Goal: Task Accomplishment & Management: Use online tool/utility

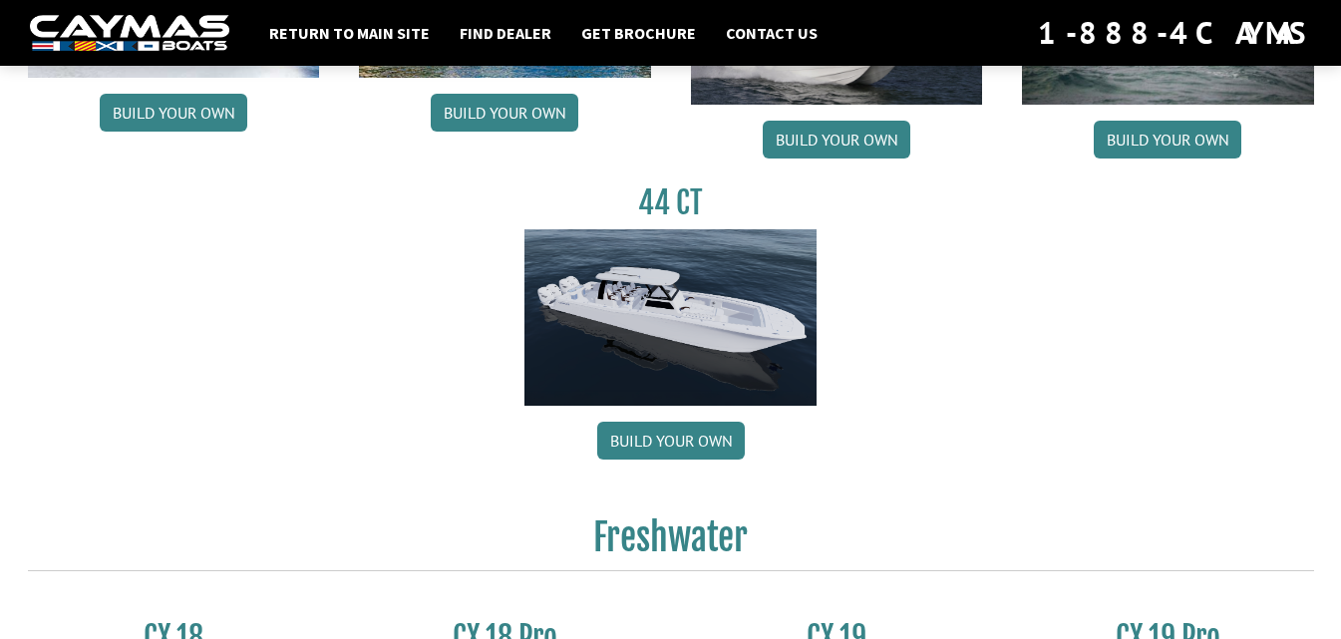
scroll to position [1196, 0]
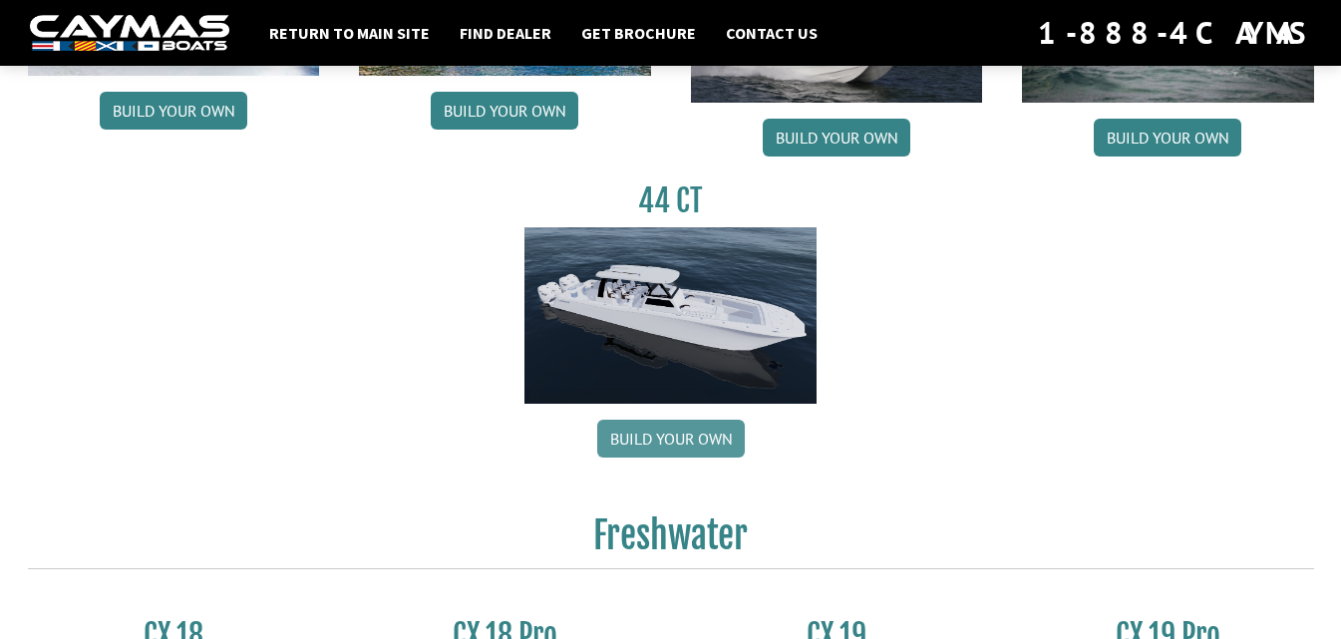
click at [702, 437] on link "Build your own" at bounding box center [671, 439] width 148 height 38
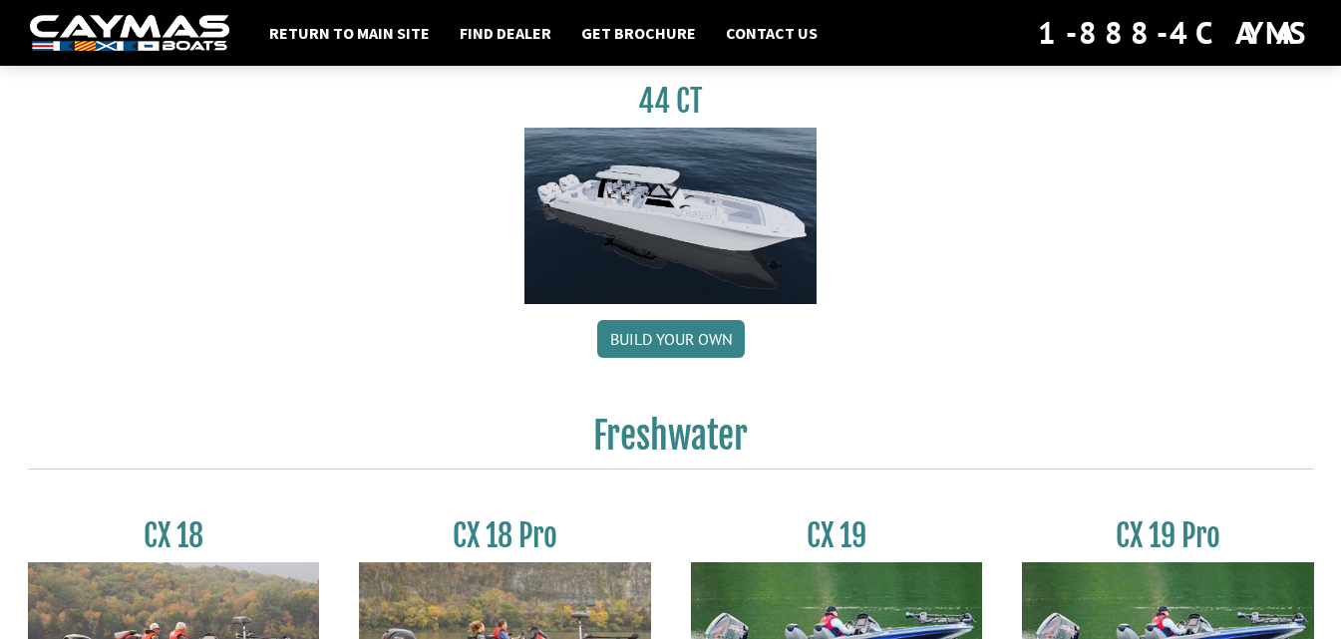
scroll to position [1794, 0]
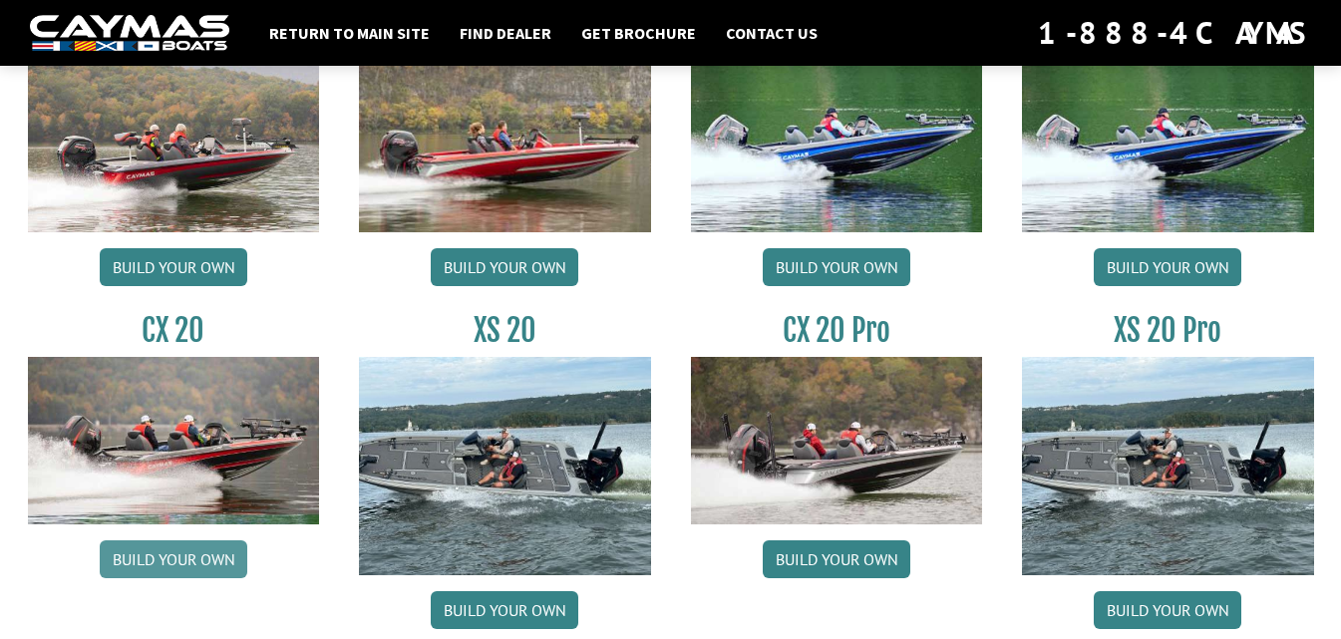
click at [203, 550] on link "Build your own" at bounding box center [174, 559] width 148 height 38
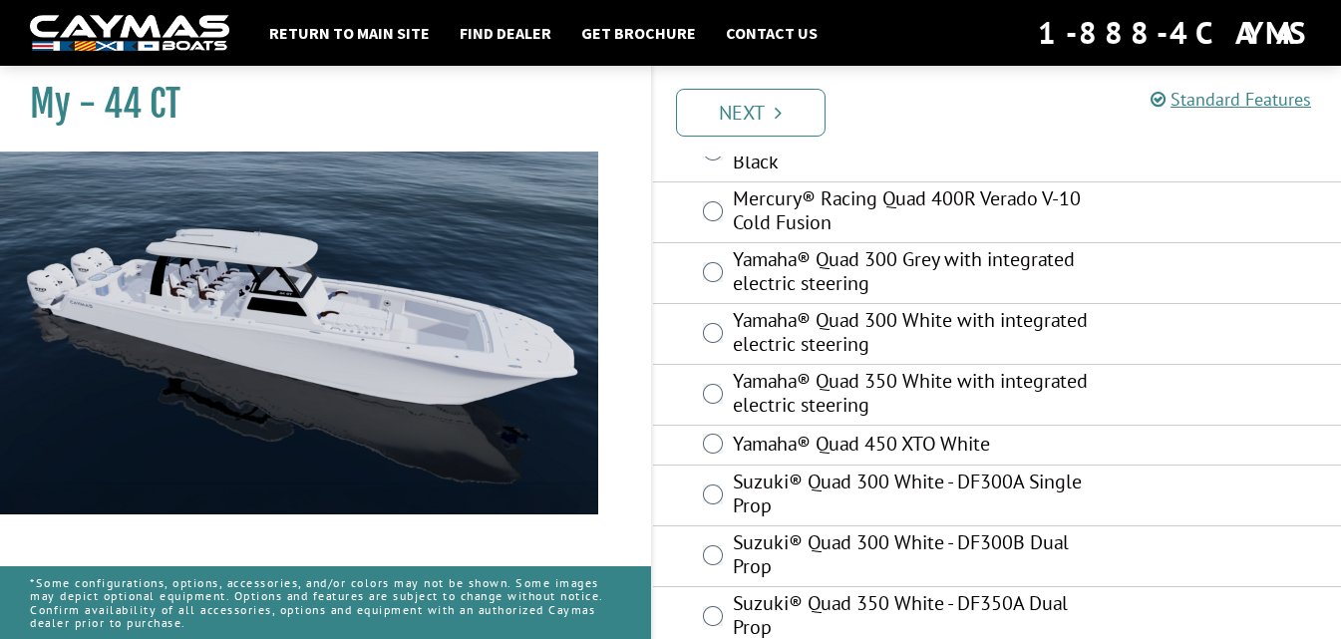
scroll to position [299, 0]
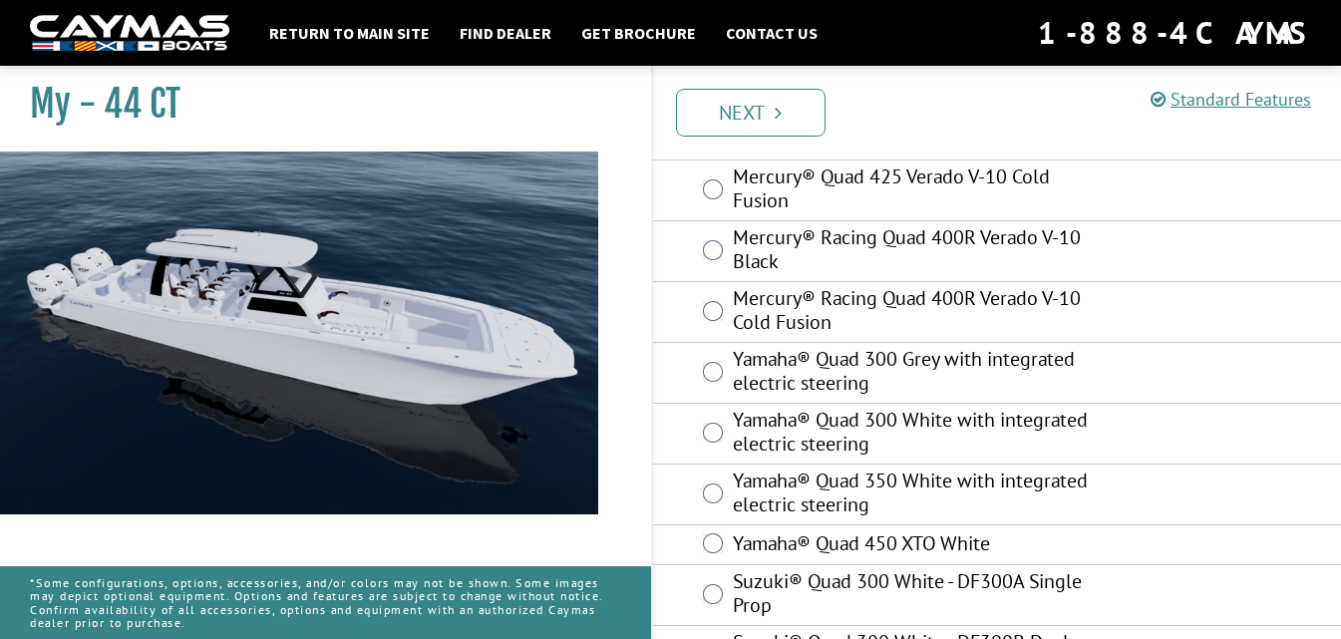
click at [882, 312] on label "Mercury® Racing Quad 400R Verado V-10 Cold Fusion" at bounding box center [915, 312] width 365 height 53
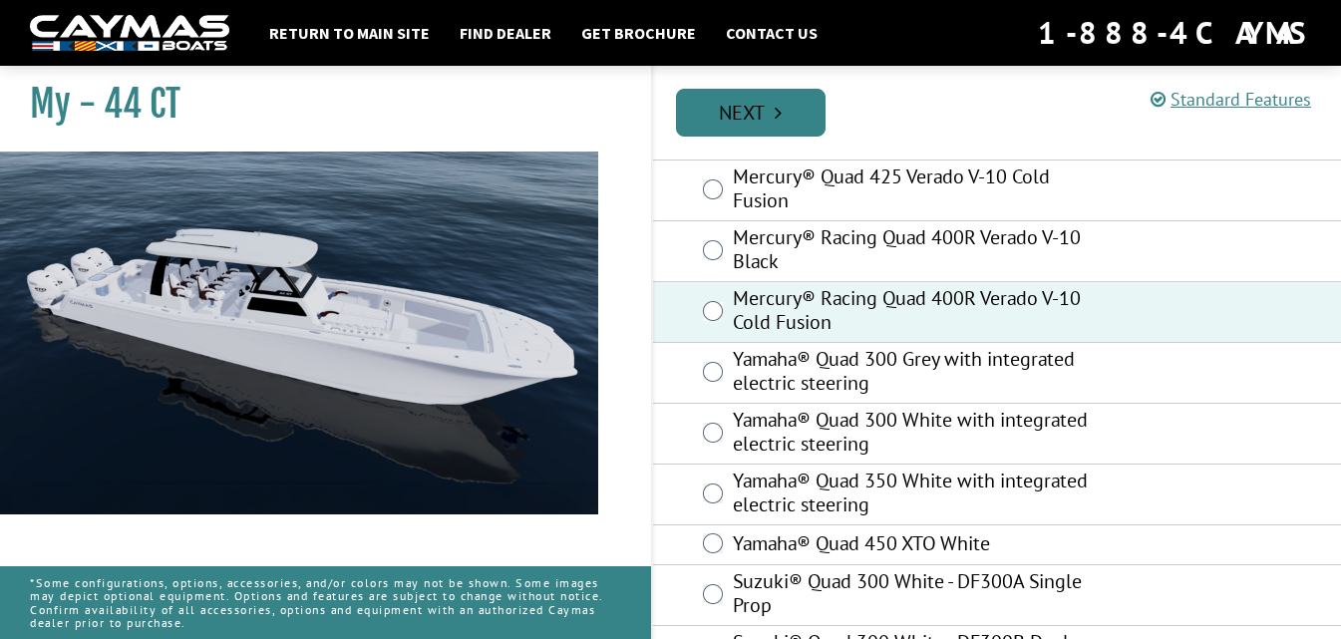
click at [756, 110] on link "Next" at bounding box center [751, 113] width 150 height 48
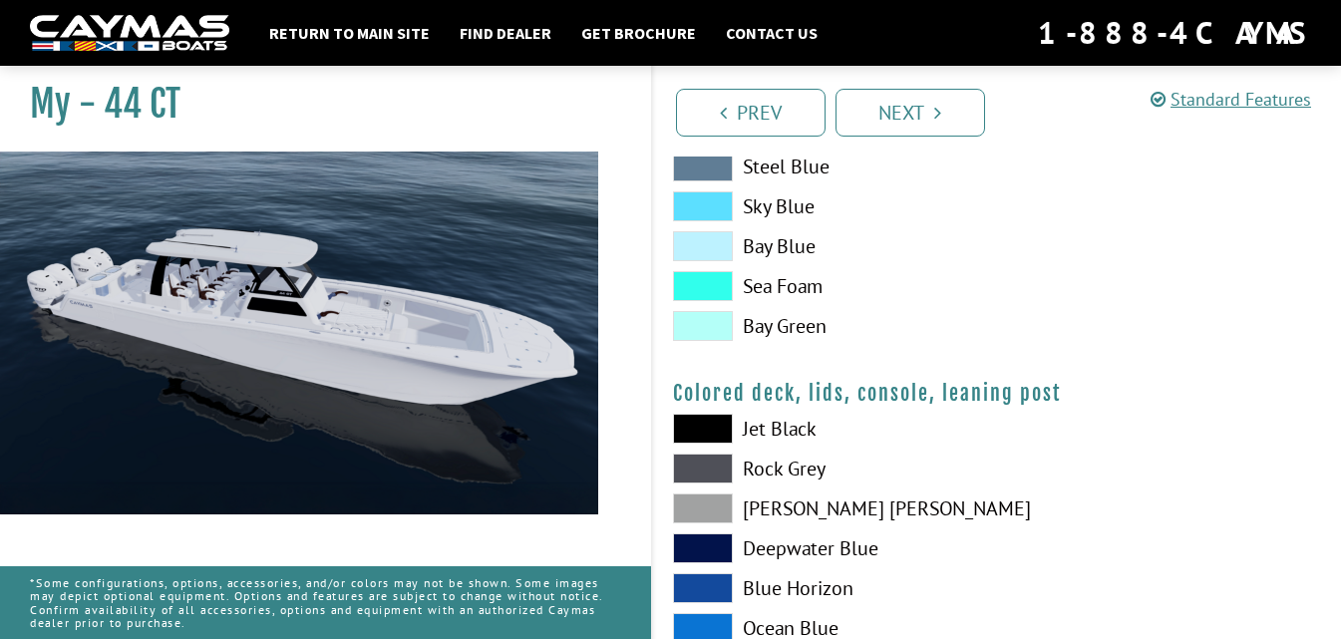
scroll to position [2489, 0]
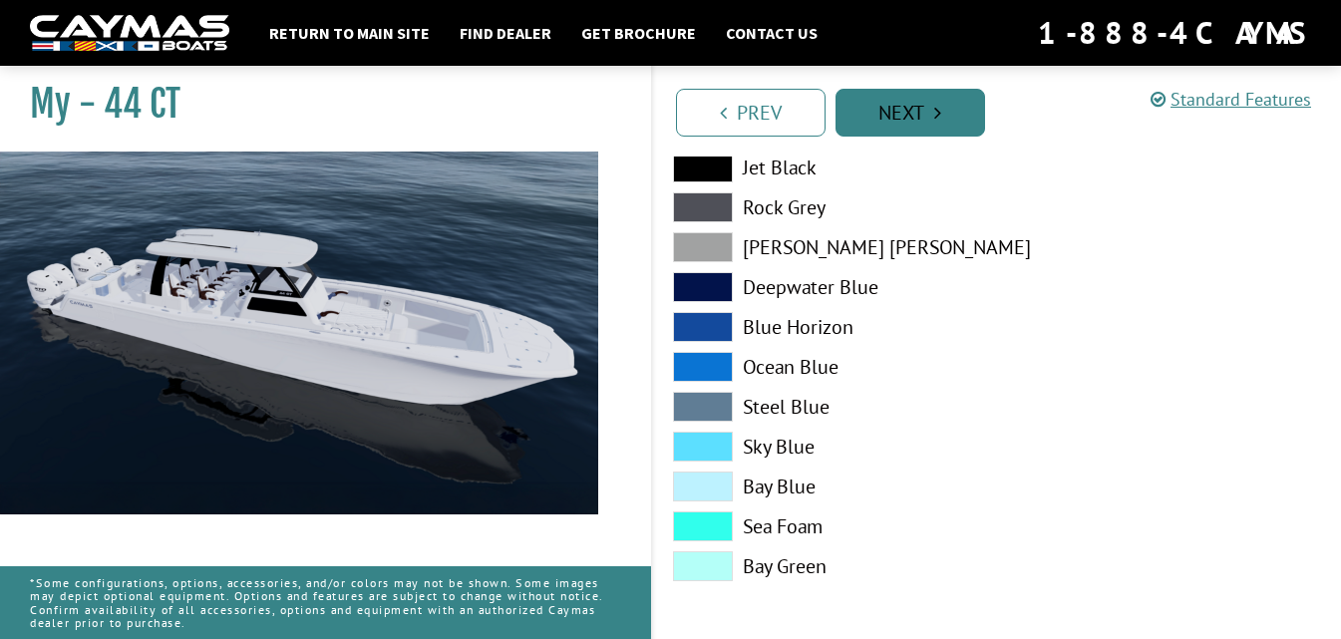
click at [872, 100] on link "Next" at bounding box center [910, 113] width 150 height 48
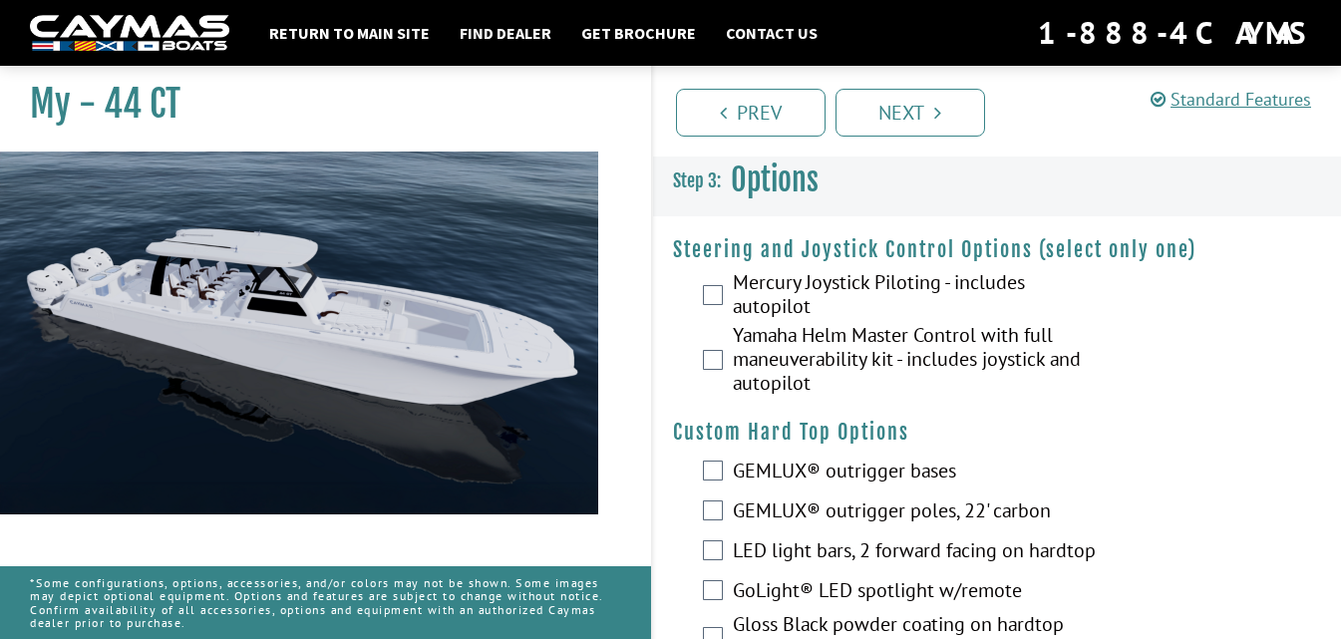
click at [836, 285] on label "Mercury Joystick Piloting - includes autopilot" at bounding box center [915, 296] width 365 height 53
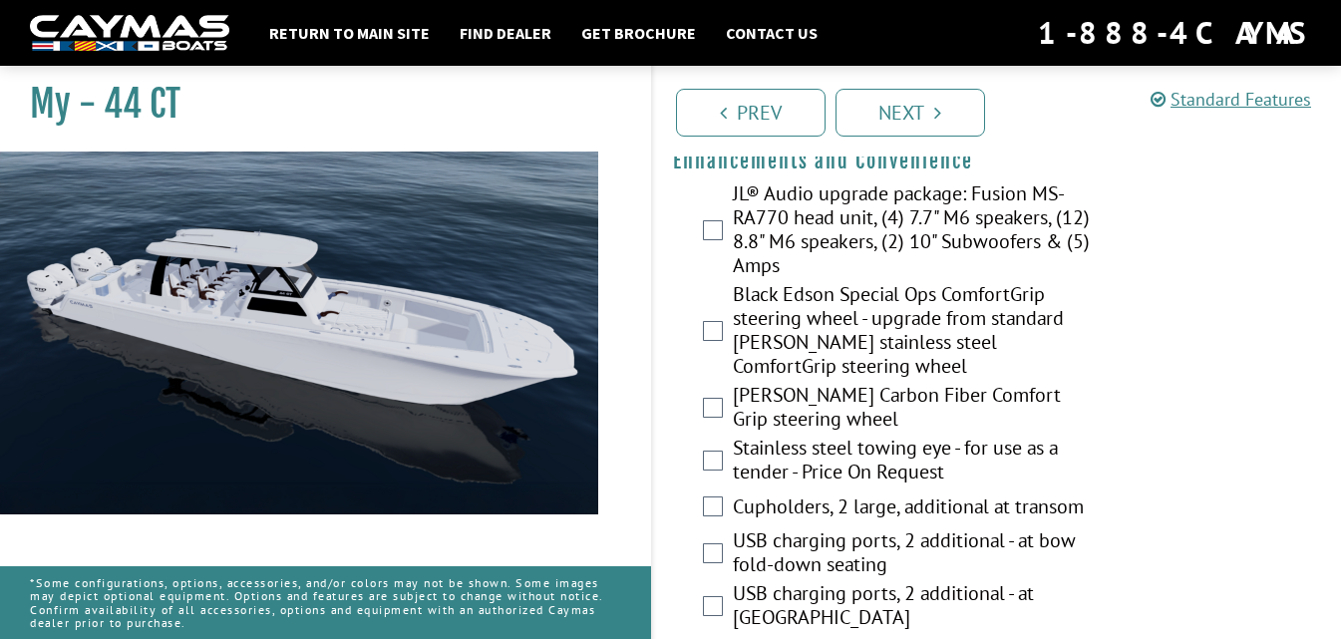
scroll to position [598, 0]
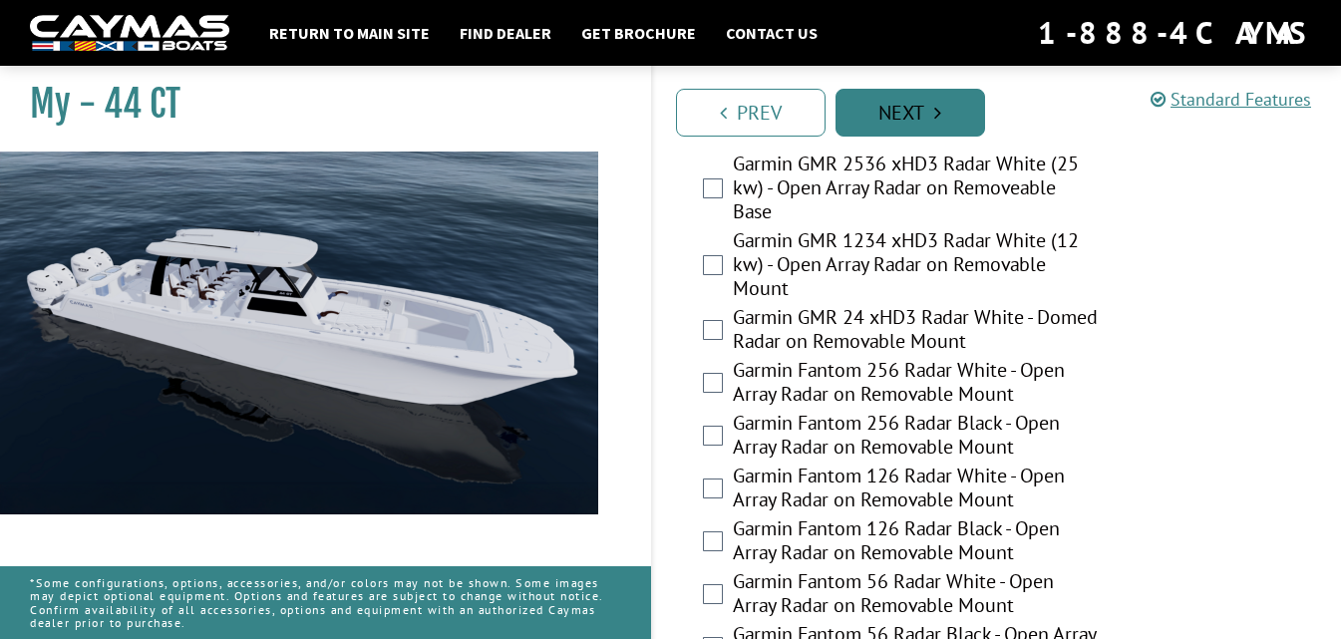
click at [908, 110] on link "Next" at bounding box center [910, 113] width 150 height 48
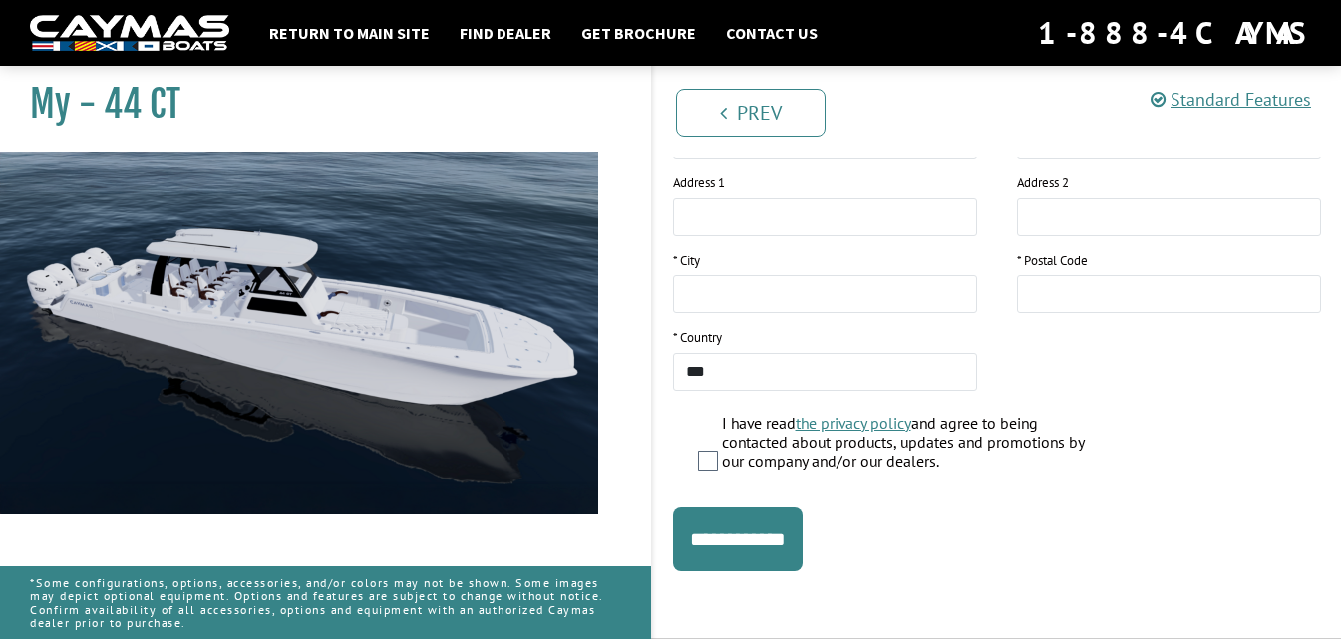
scroll to position [0, 0]
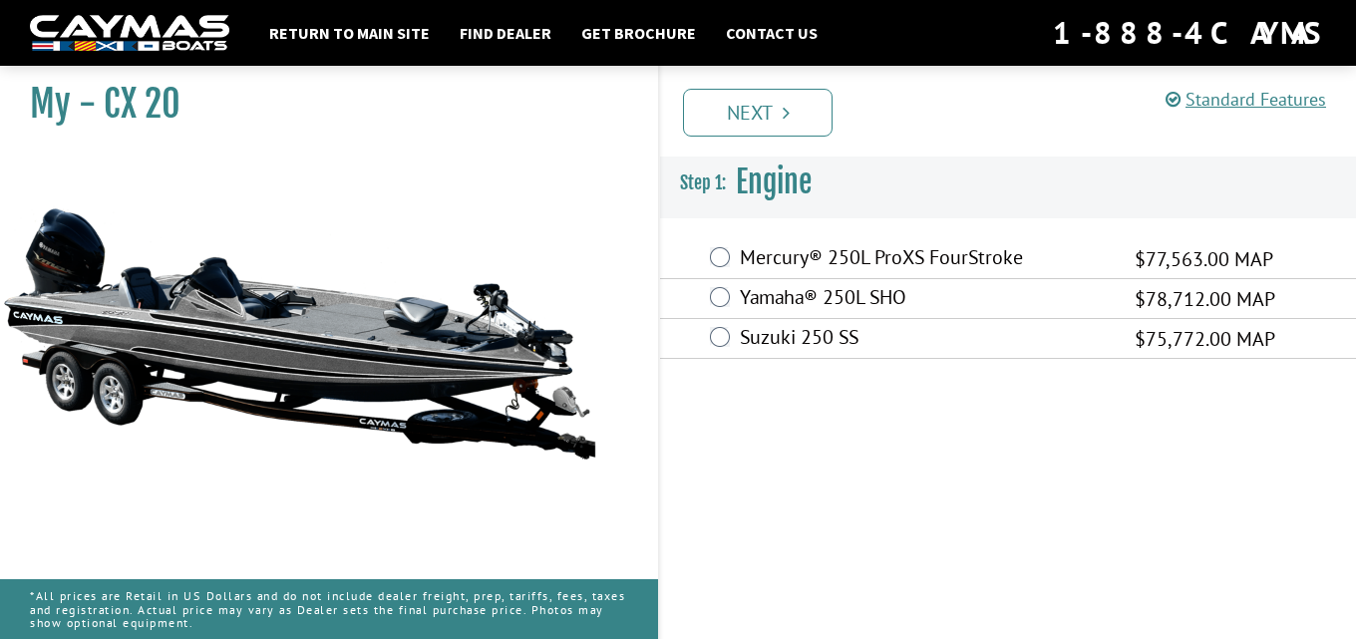
click at [869, 259] on label "Mercury® 250L ProXS FourStroke" at bounding box center [925, 259] width 370 height 29
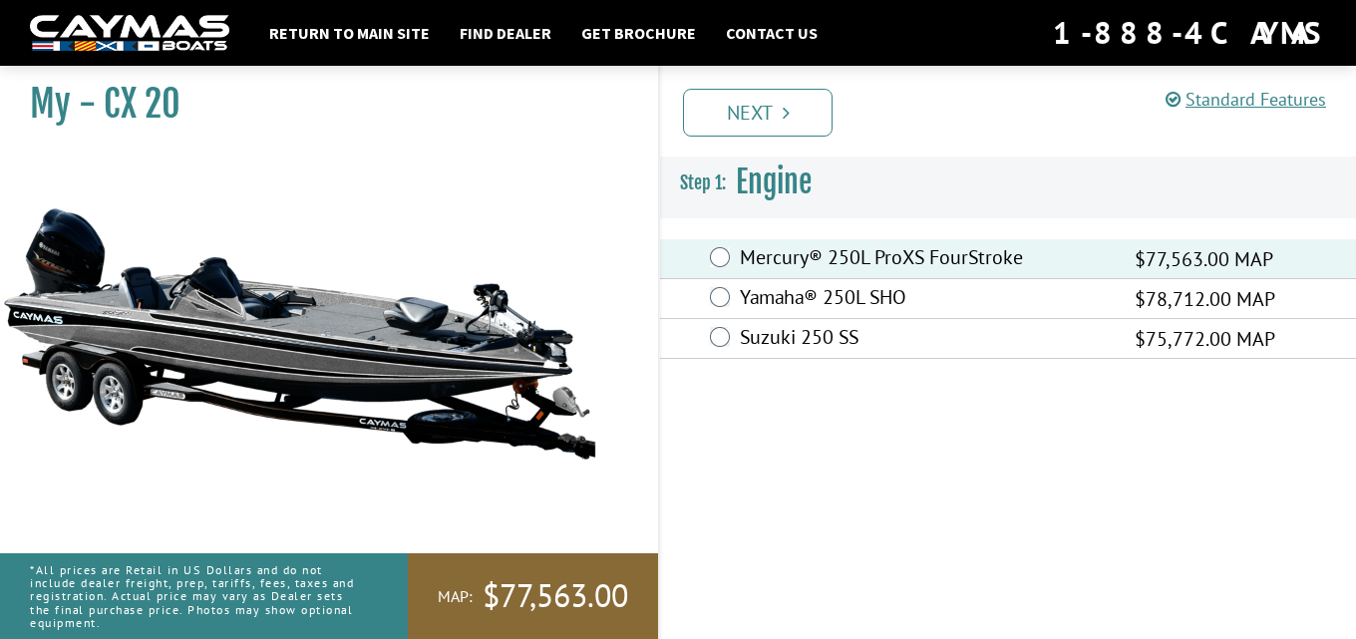
click at [116, 36] on img at bounding box center [129, 33] width 199 height 37
